Goal: Find specific page/section: Find specific page/section

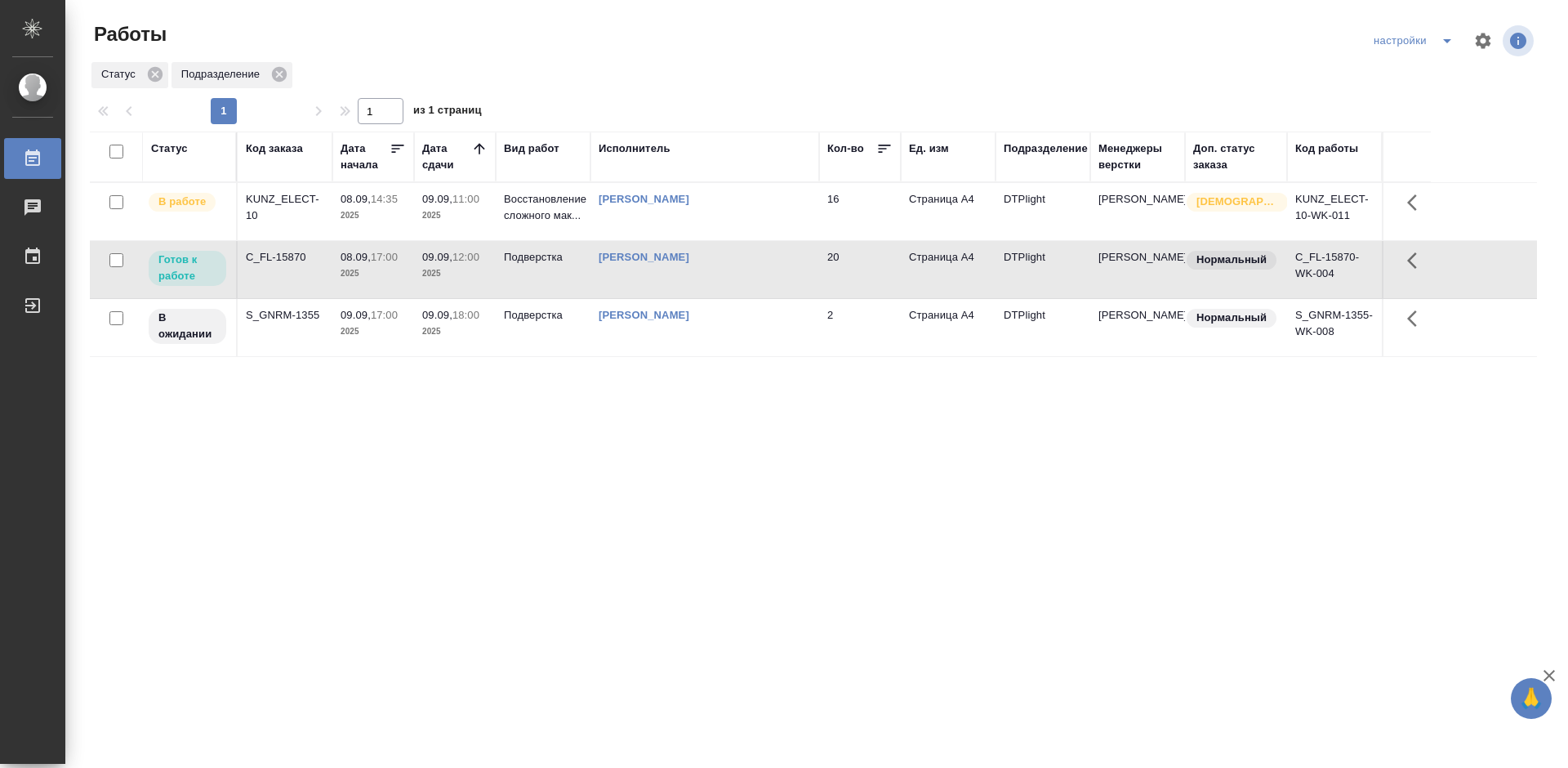
click at [272, 254] on div "C_FL-15870" at bounding box center [285, 258] width 79 height 16
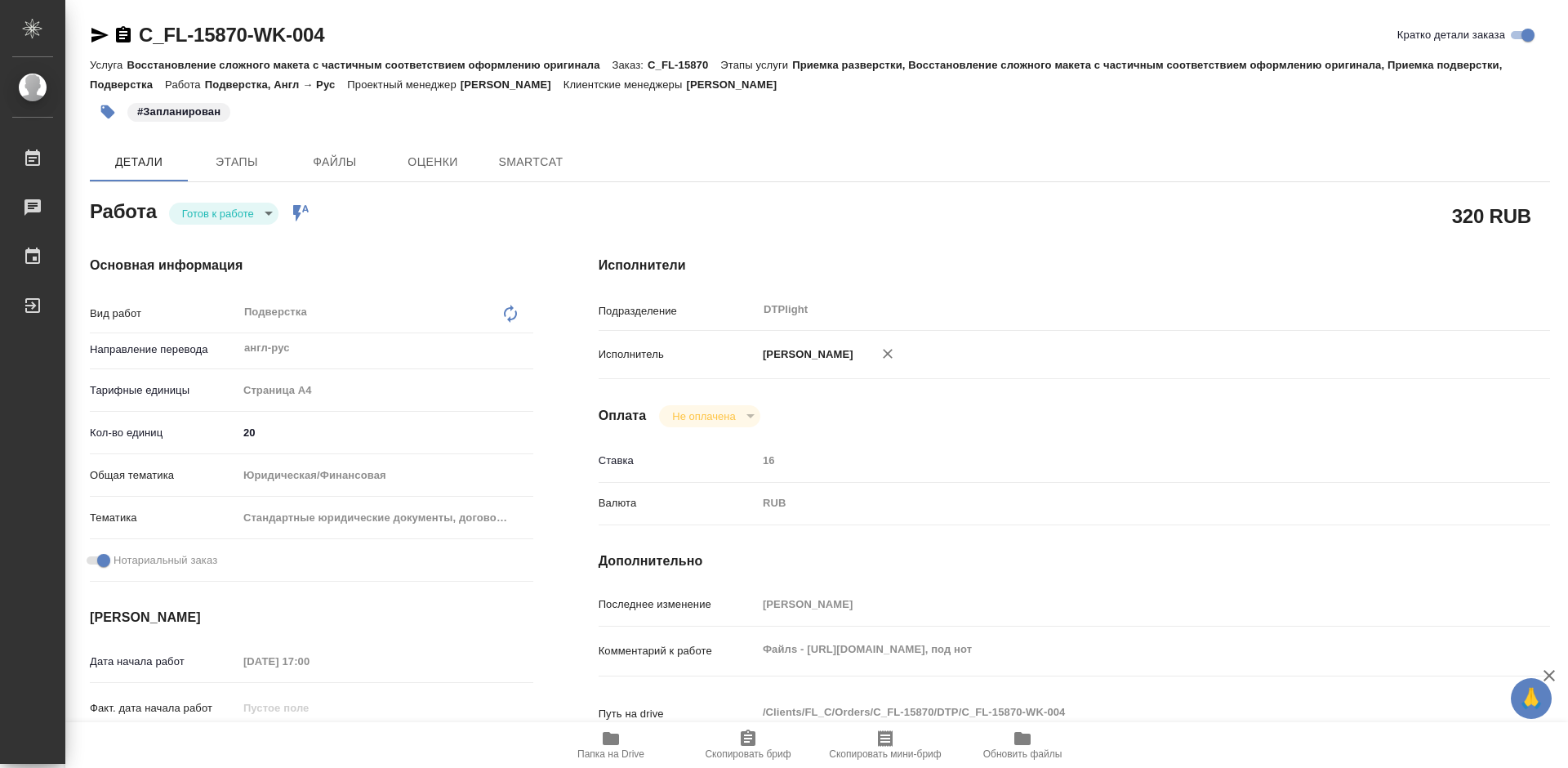
type textarea "x"
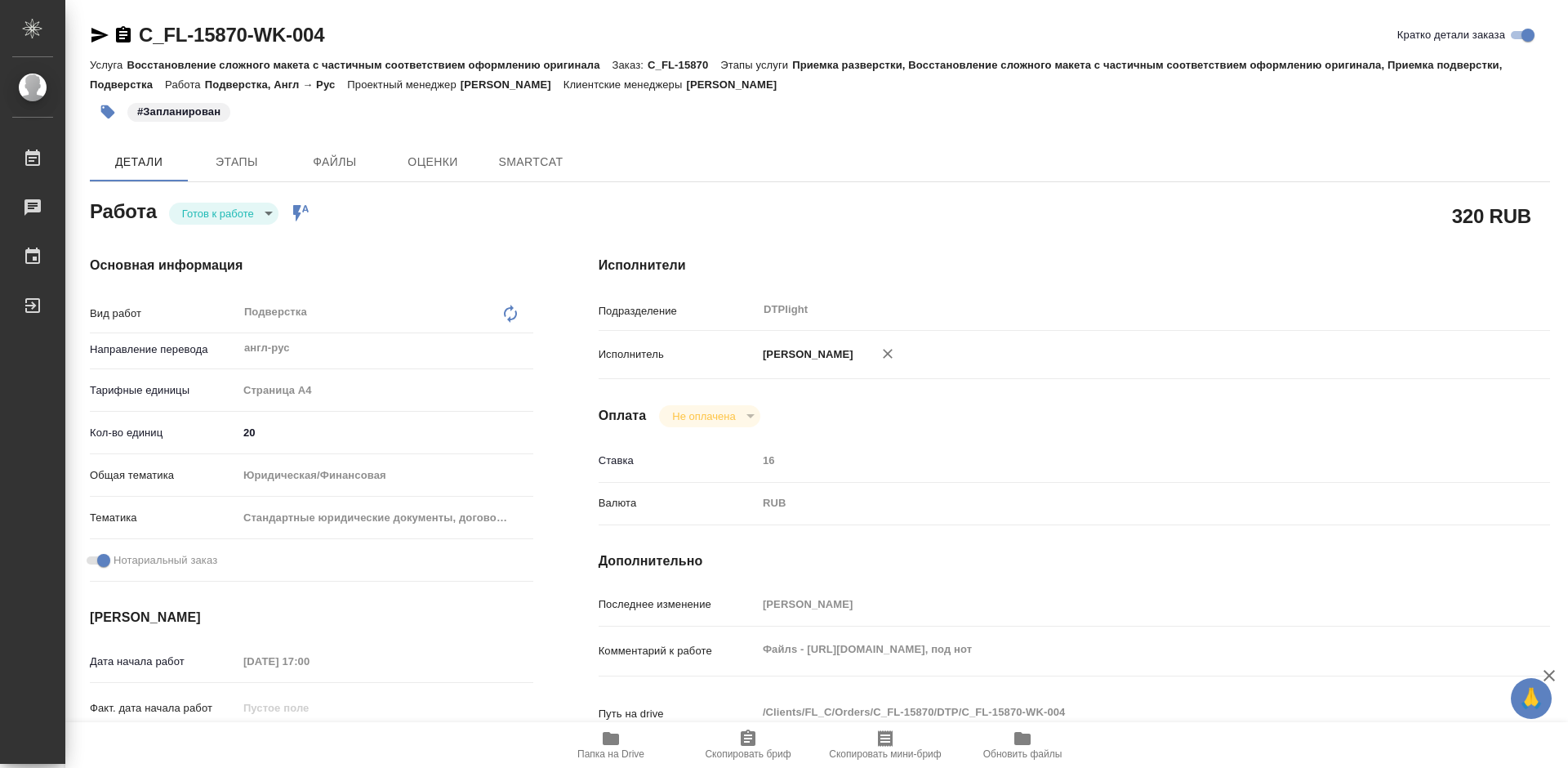
type textarea "x"
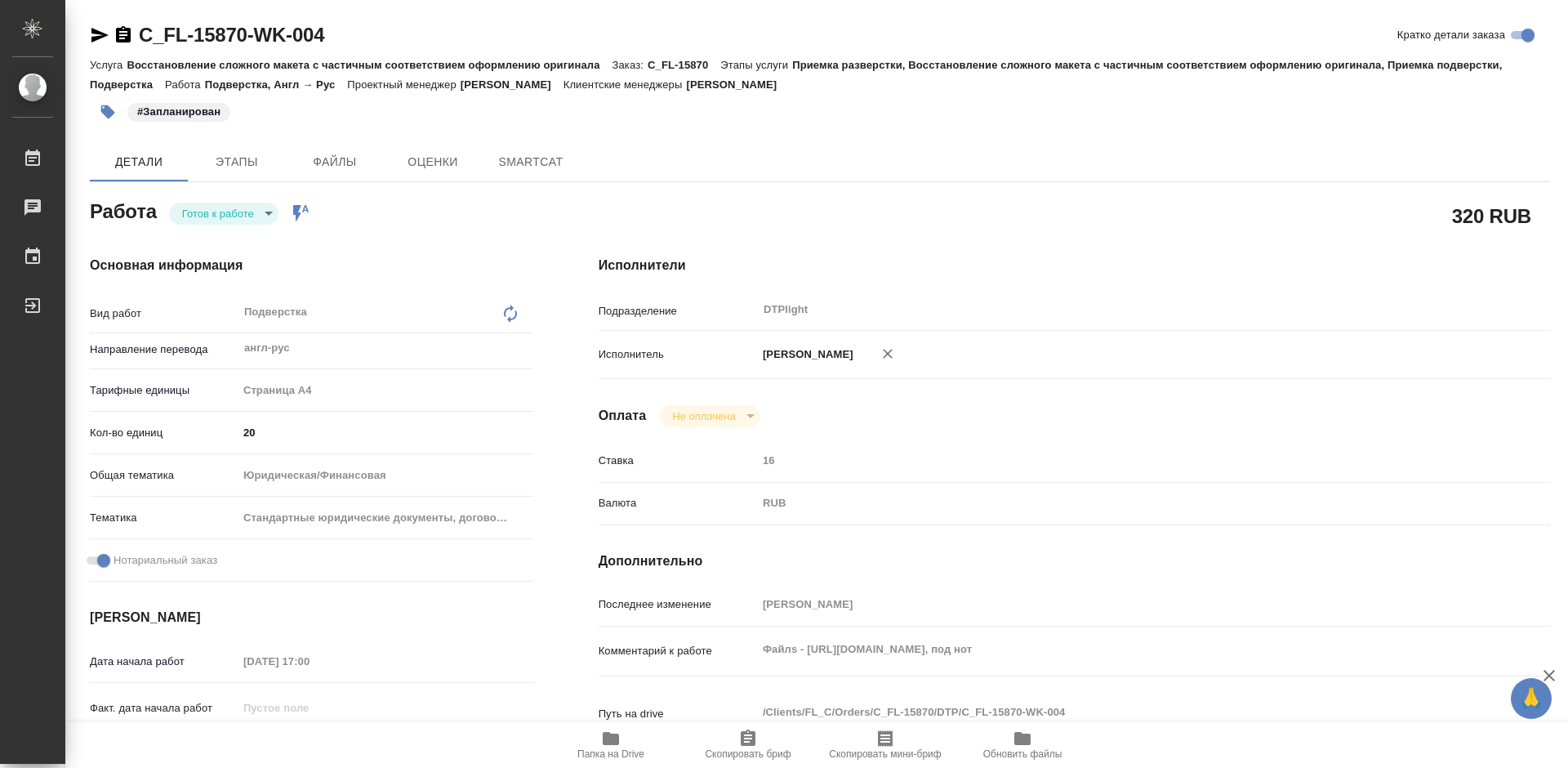
type textarea "x"
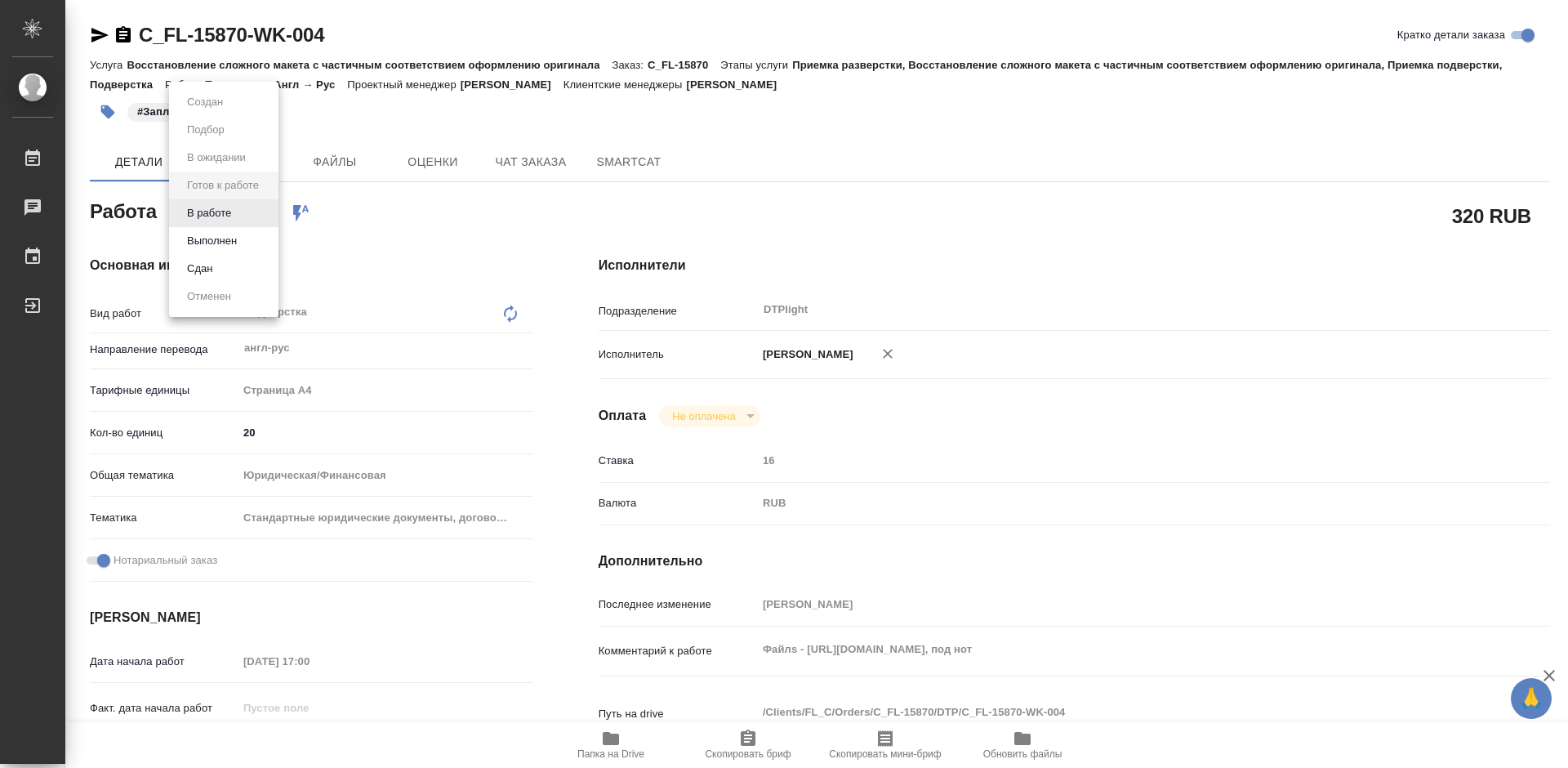
click at [252, 215] on body "🙏 .cls-1 fill:#fff; AWATERA Tretyakova Mariya Работы Чаты График Выйти C_FL-158…" at bounding box center [784, 384] width 1568 height 768
type textarea "x"
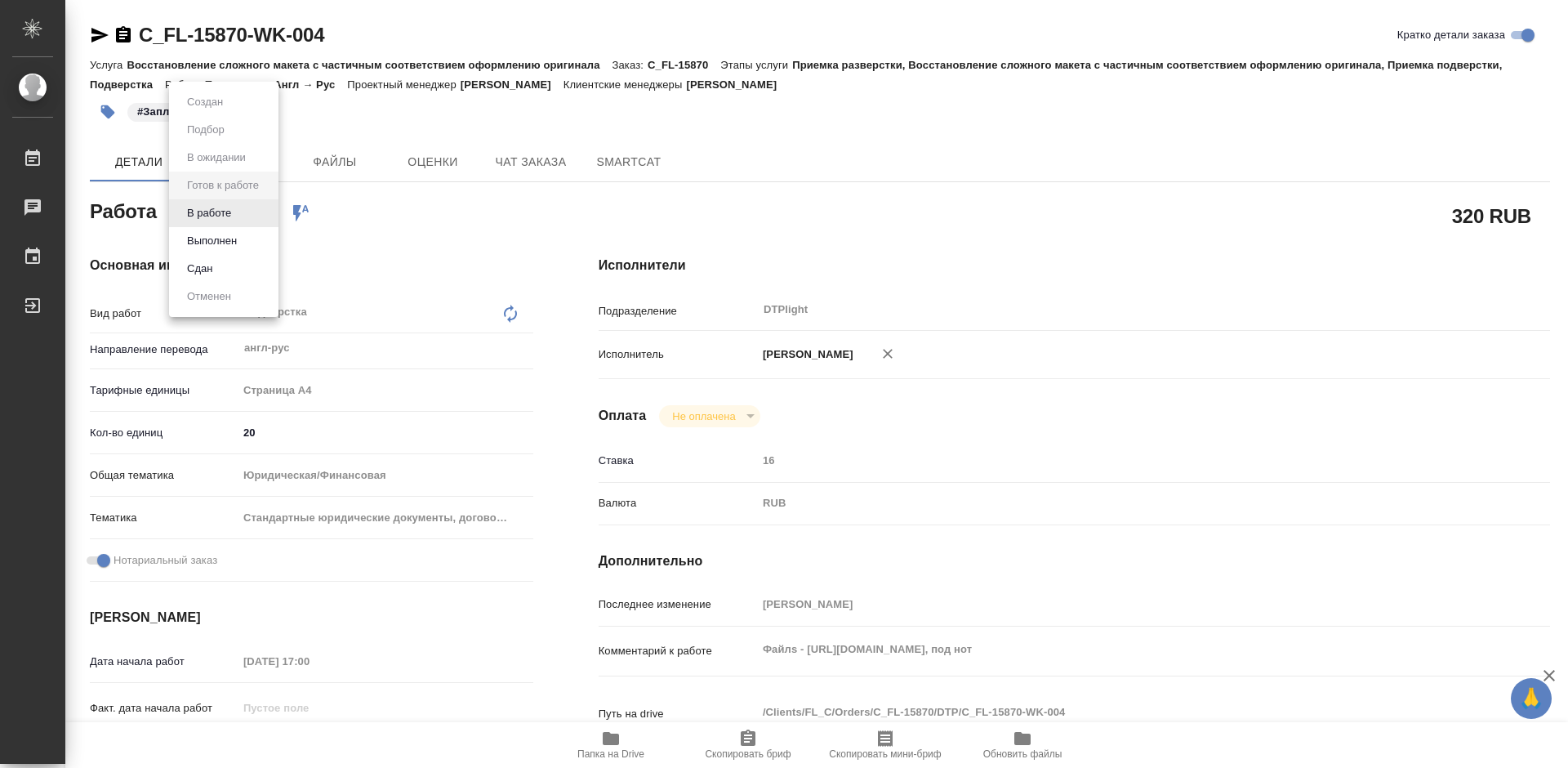
type textarea "x"
click at [218, 215] on button "В работе" at bounding box center [209, 213] width 54 height 18
type textarea "x"
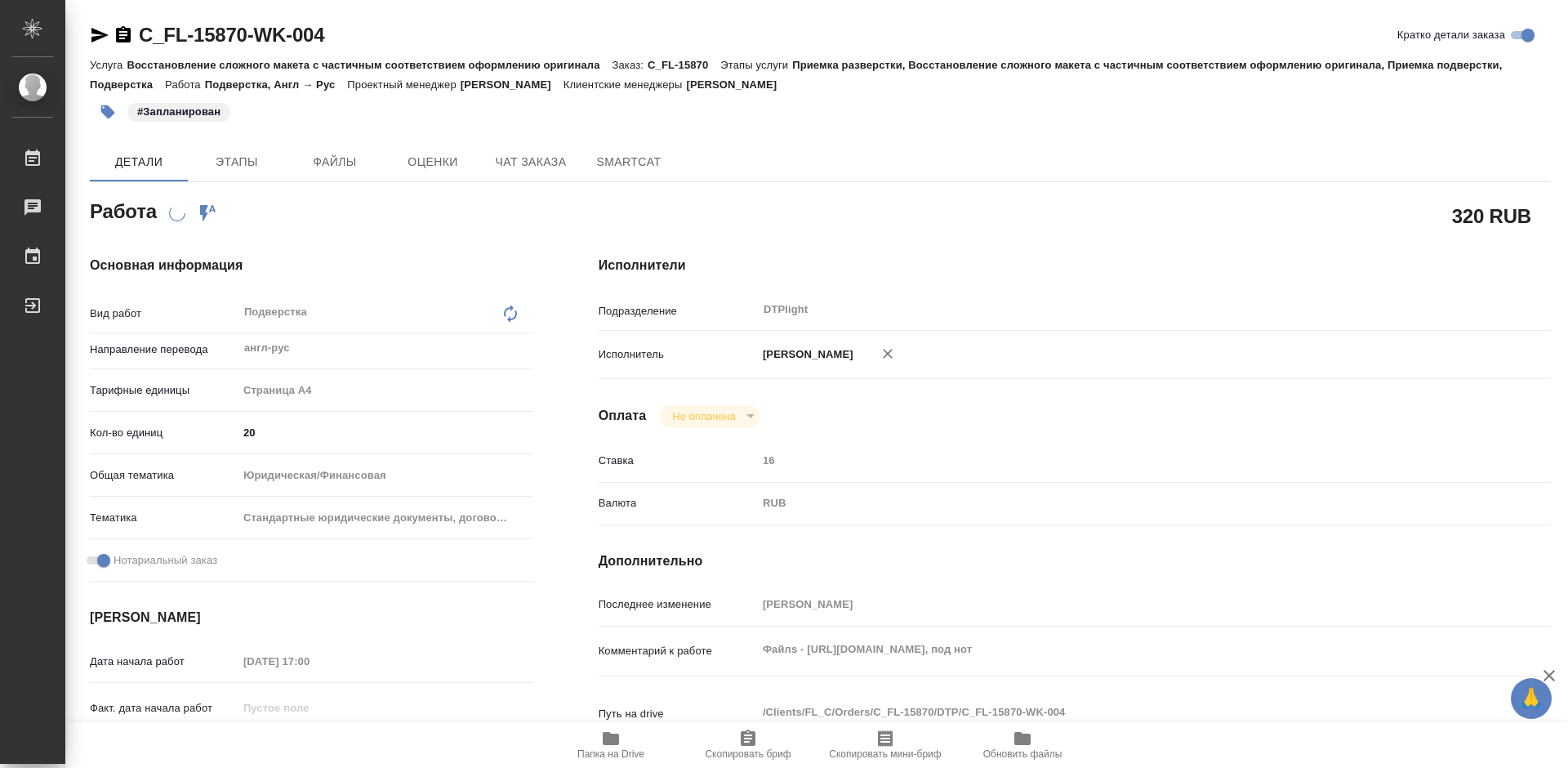
type textarea "x"
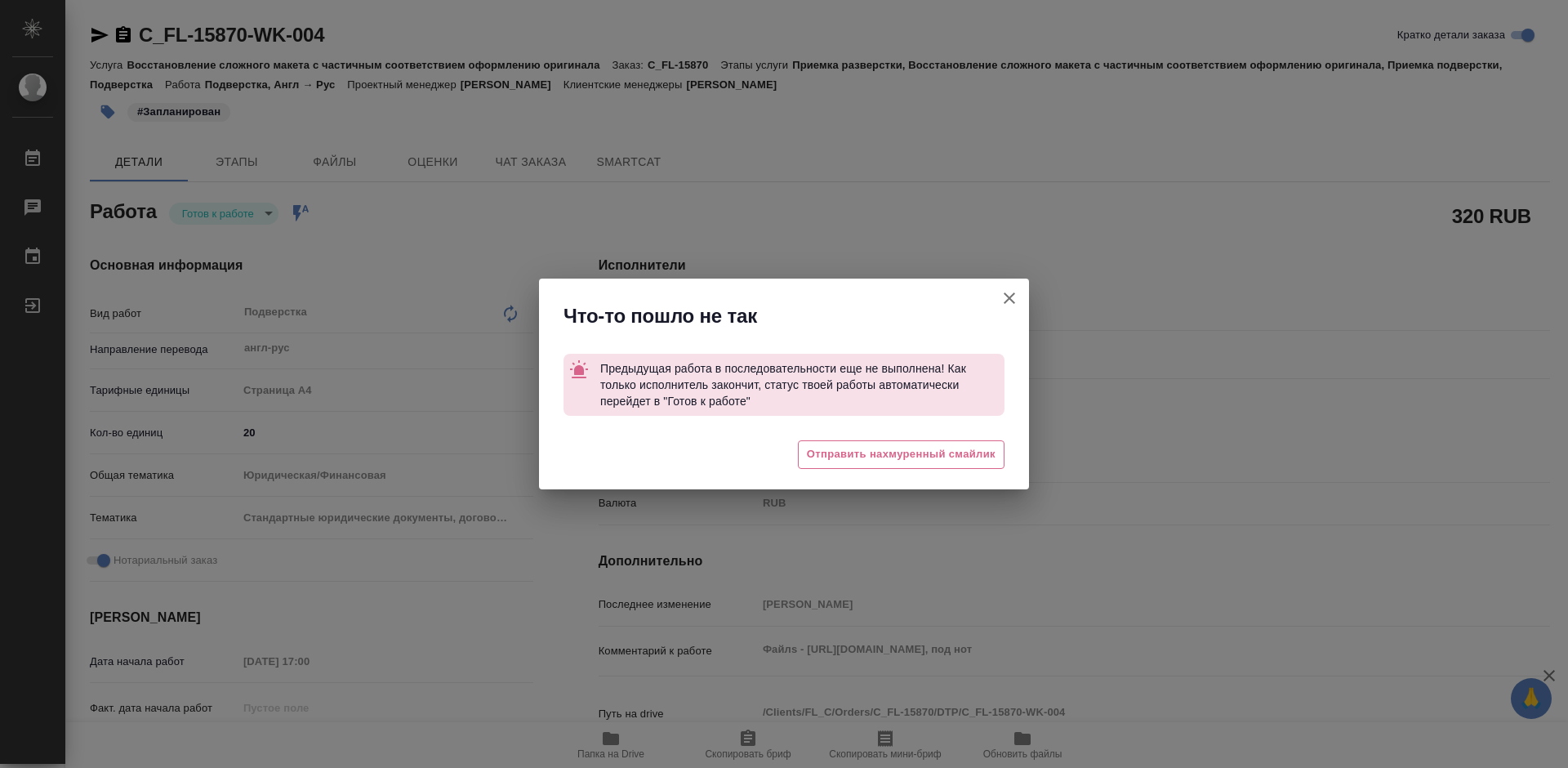
type textarea "x"
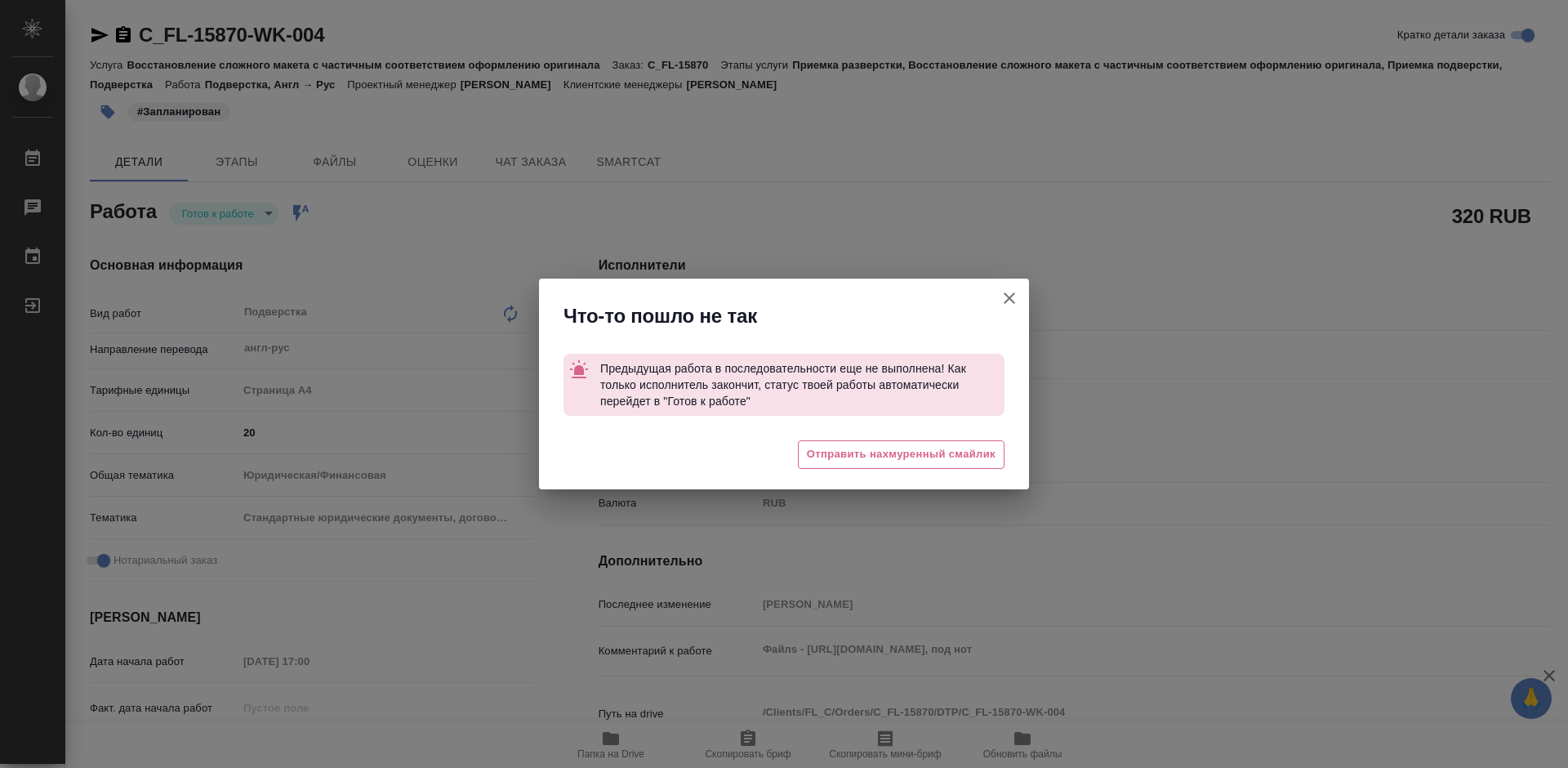
type textarea "x"
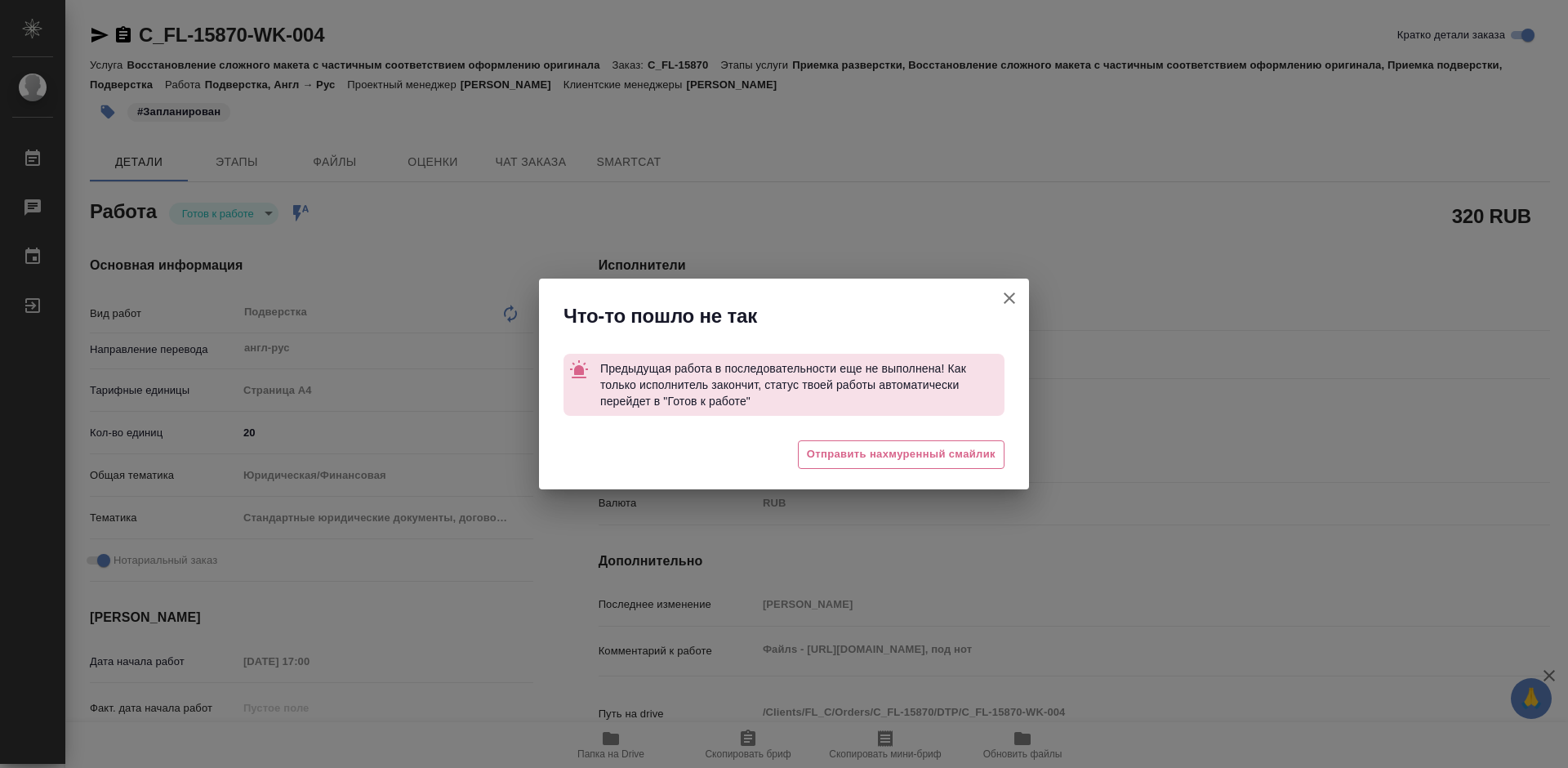
type textarea "x"
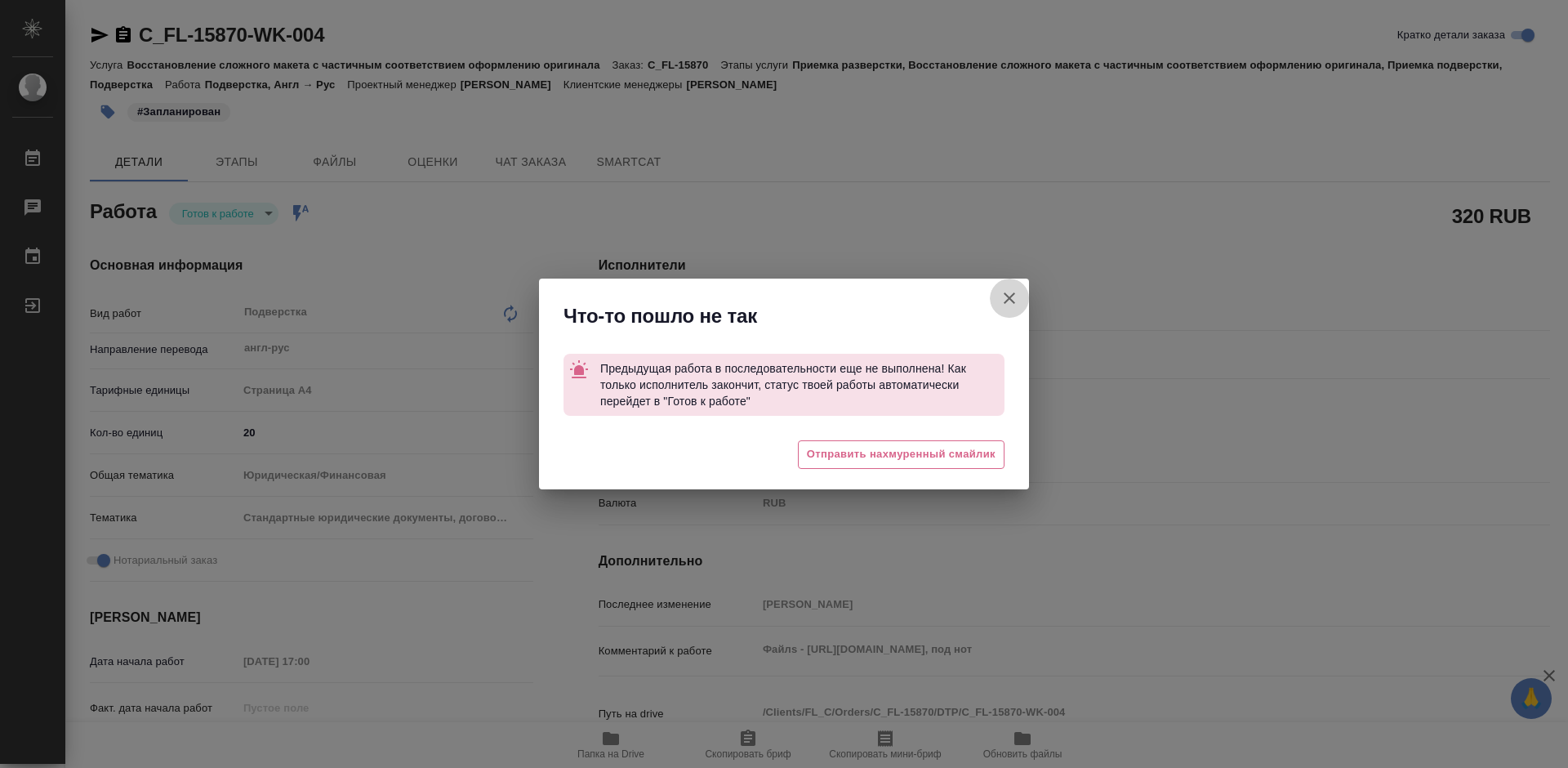
click at [1004, 299] on icon "button" at bounding box center [1009, 299] width 20 height 20
type textarea "x"
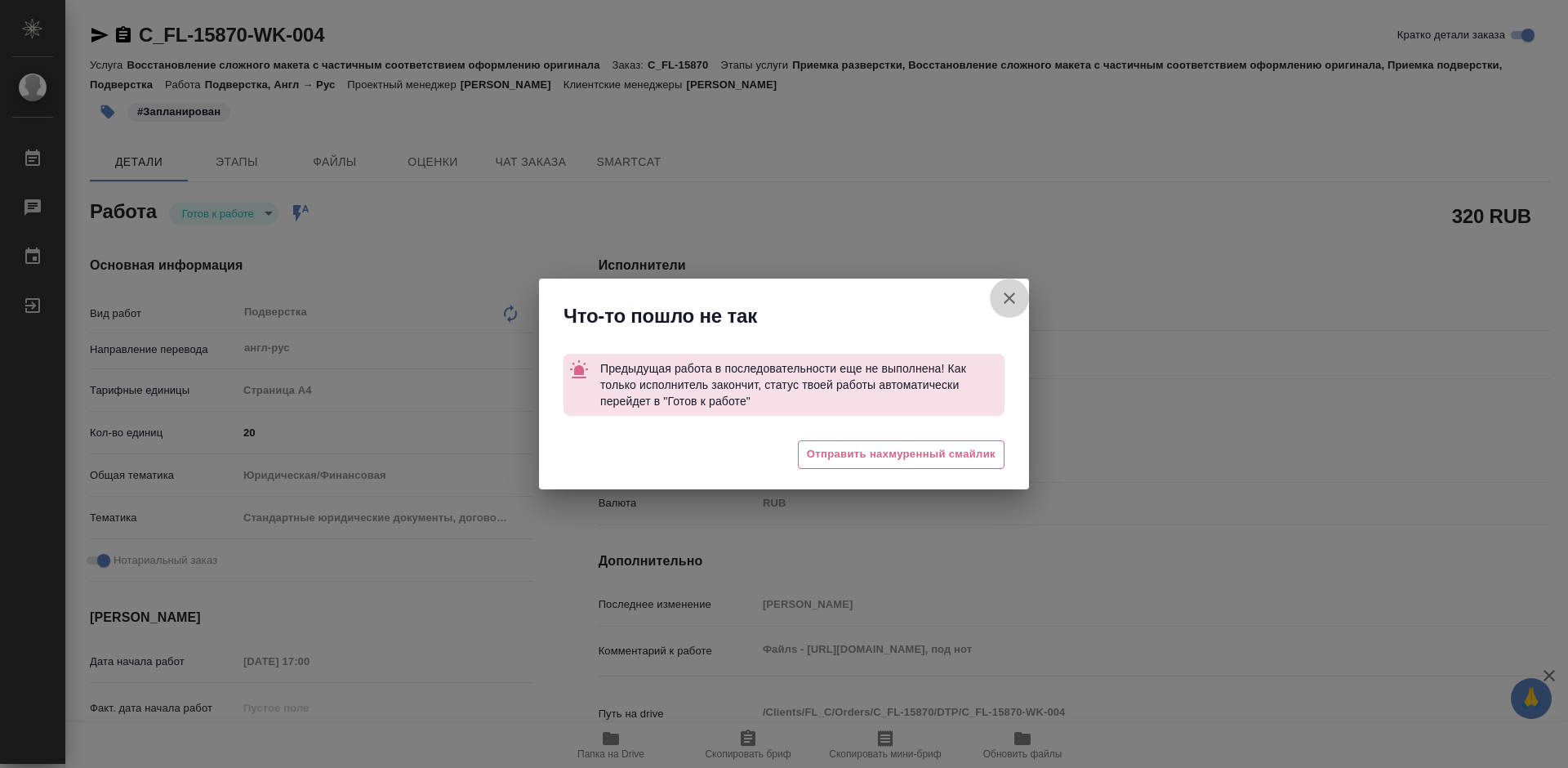
type textarea "x"
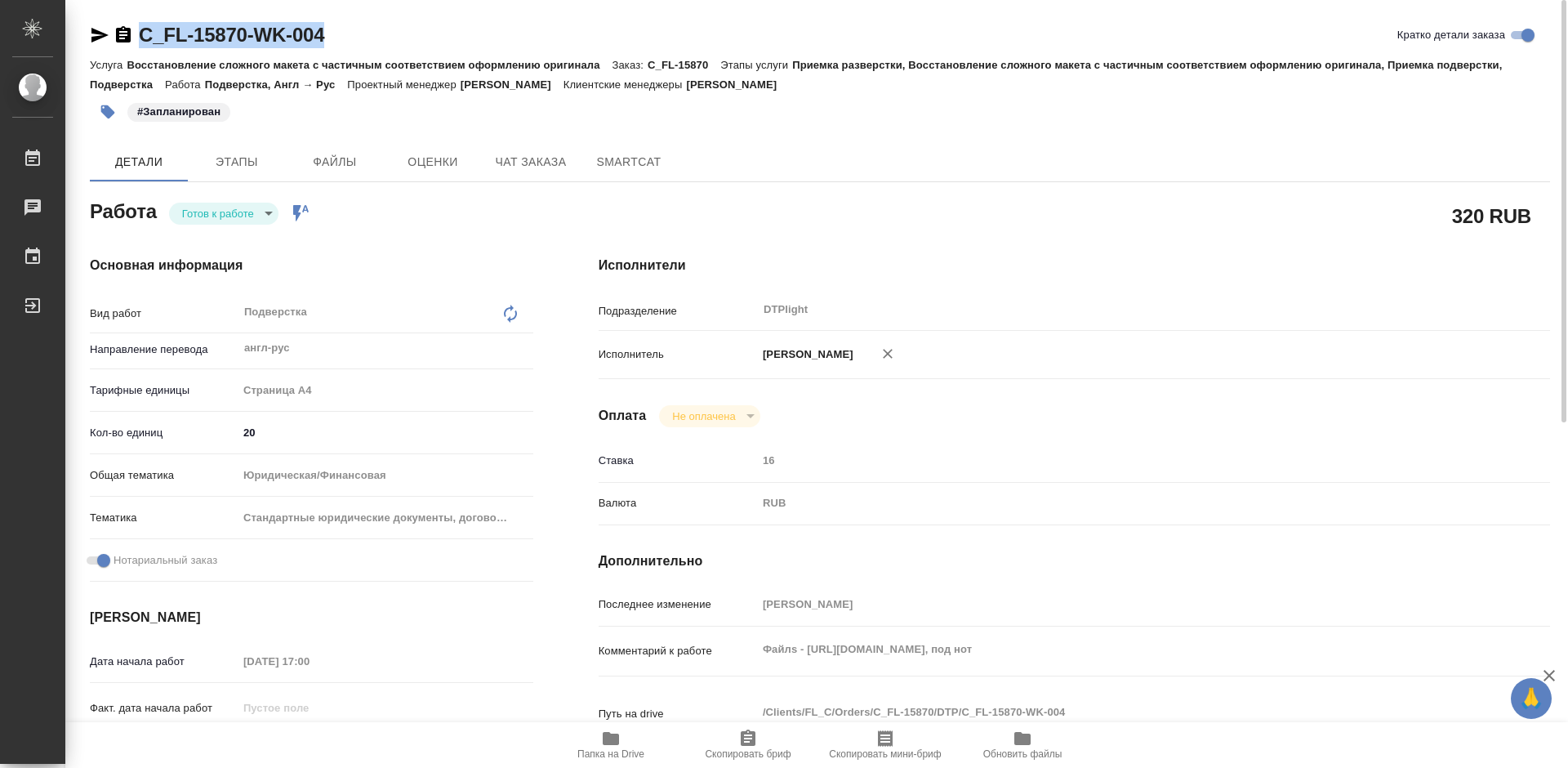
drag, startPoint x: 353, startPoint y: 40, endPoint x: 142, endPoint y: 45, distance: 211.1
click at [142, 45] on div "C_FL-15870-WK-004 Кратко детали заказа" at bounding box center [820, 35] width 1461 height 26
copy link "C_FL-15870-WK-004"
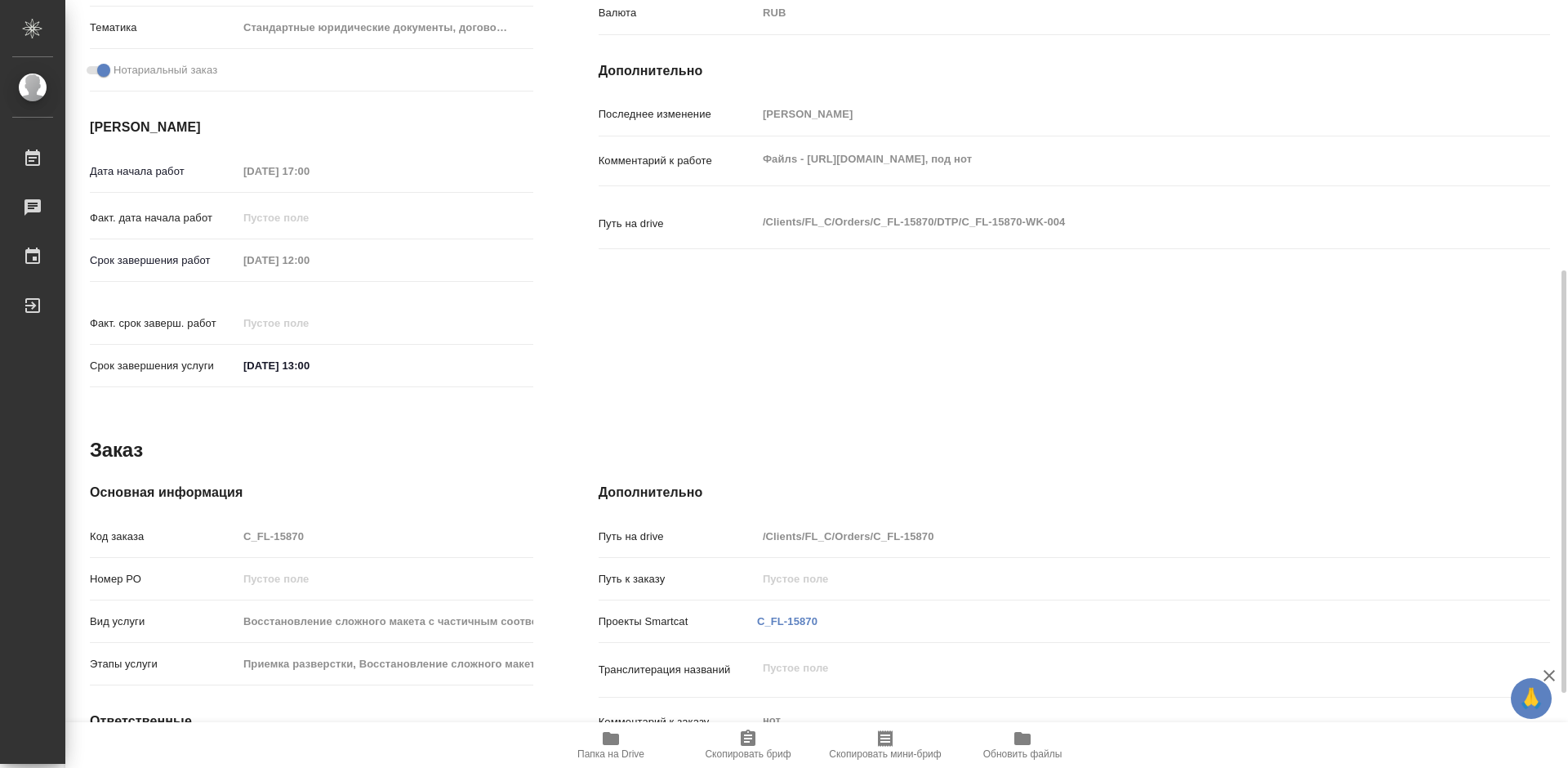
scroll to position [626, 0]
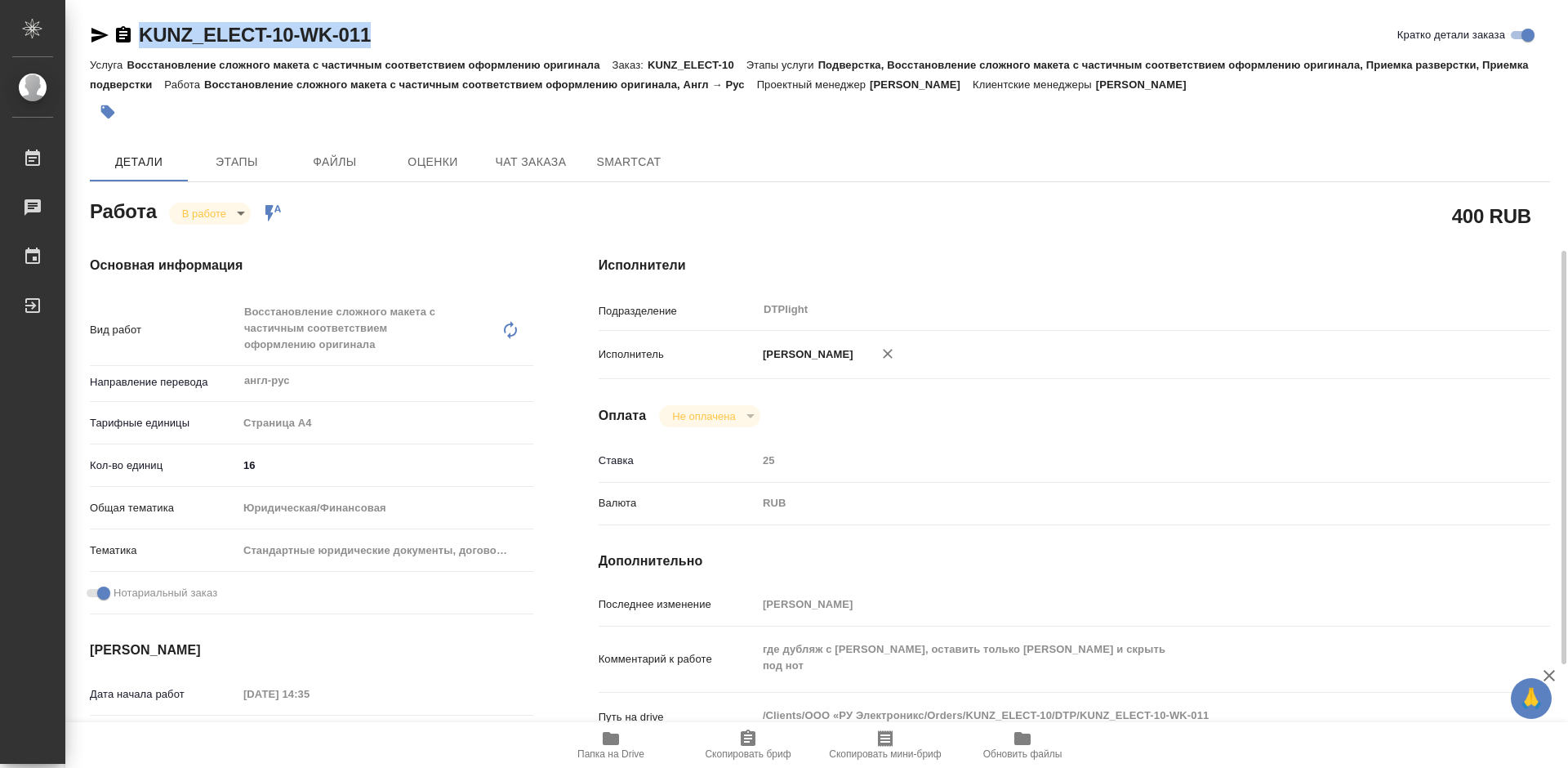
scroll to position [164, 0]
